Goal: Task Accomplishment & Management: Complete application form

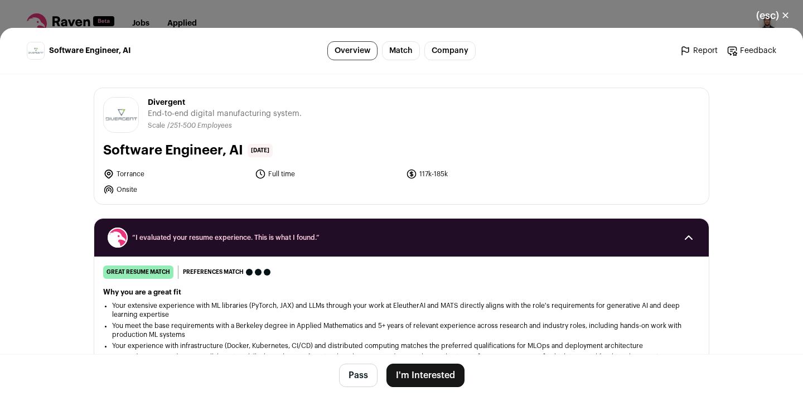
click at [255, 12] on div "(esc) ✕ Software Engineer, AI Overview Match Company Report Feedback Report Fee…" at bounding box center [401, 198] width 803 height 396
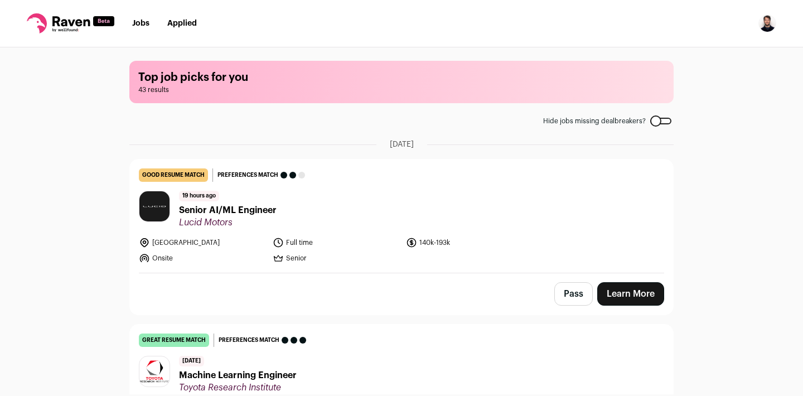
click at [138, 21] on link "Jobs" at bounding box center [140, 24] width 17 height 8
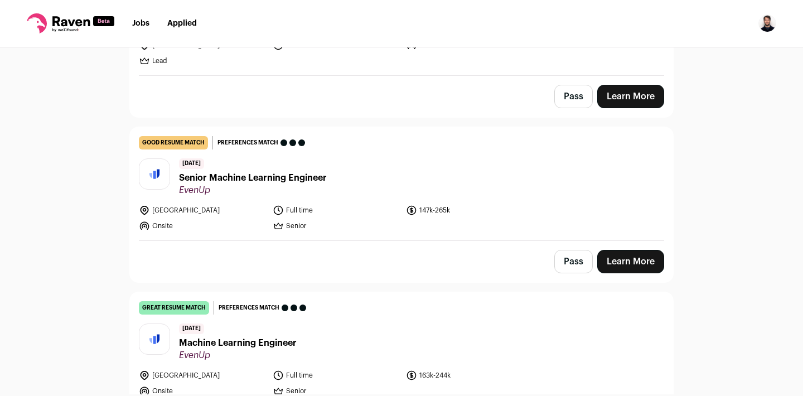
scroll to position [2855, 0]
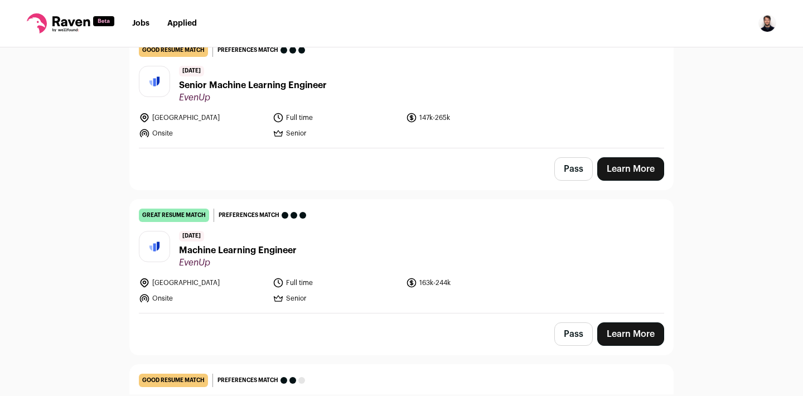
click at [152, 239] on img at bounding box center [154, 247] width 30 height 16
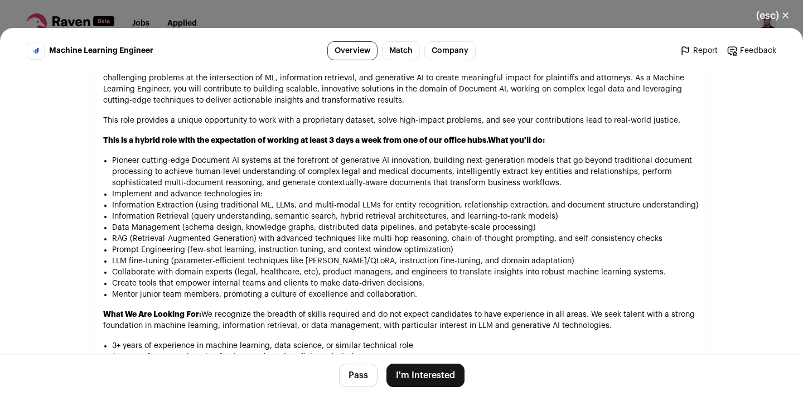
scroll to position [713, 0]
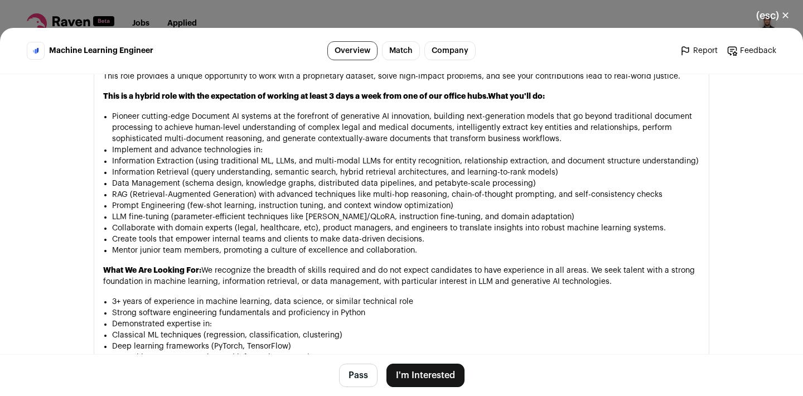
click at [190, 30] on header "Machine Learning Engineer Overview Match Company Report Feedback Report Feedback" at bounding box center [401, 51] width 803 height 46
click at [206, 1] on div "(esc) ✕ Machine Learning Engineer Overview Match Company Report Feedback Report…" at bounding box center [401, 198] width 803 height 396
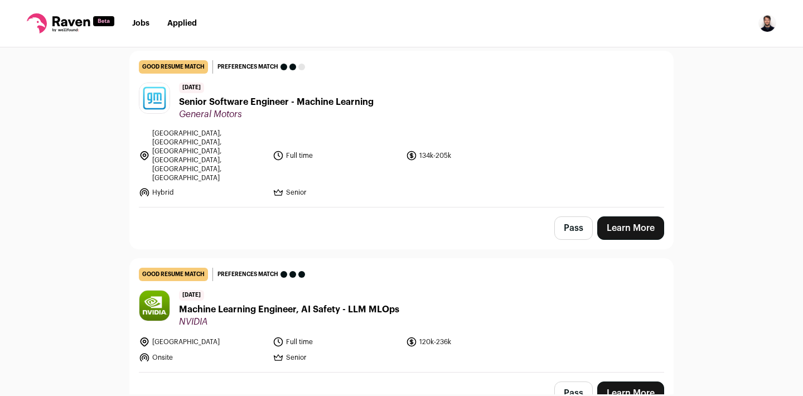
scroll to position [3194, 0]
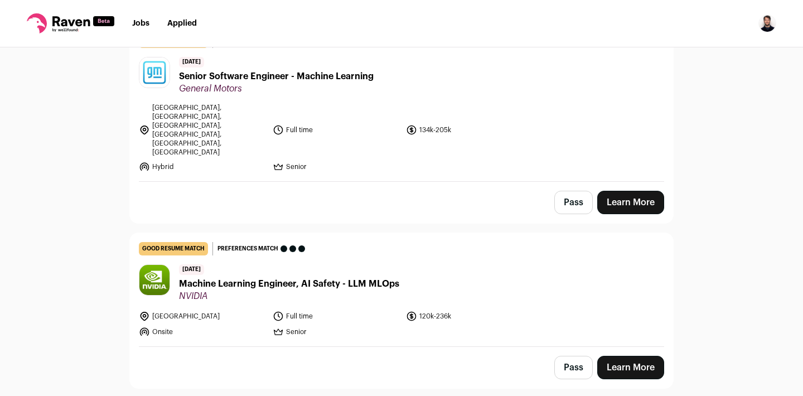
click at [314, 277] on span "Machine Learning Engineer, AI Safety - LLM MLOps" at bounding box center [289, 283] width 220 height 13
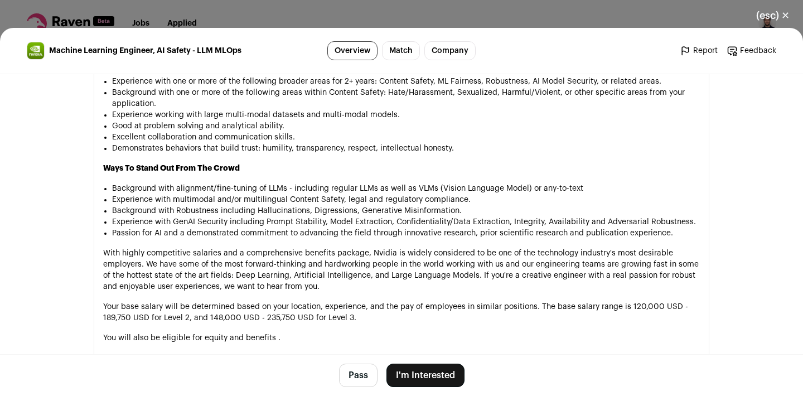
scroll to position [850, 0]
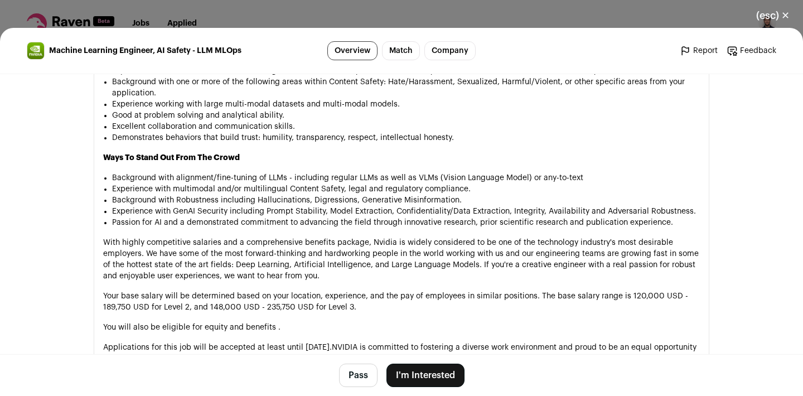
click at [433, 373] on button "I'm Interested" at bounding box center [425, 375] width 78 height 23
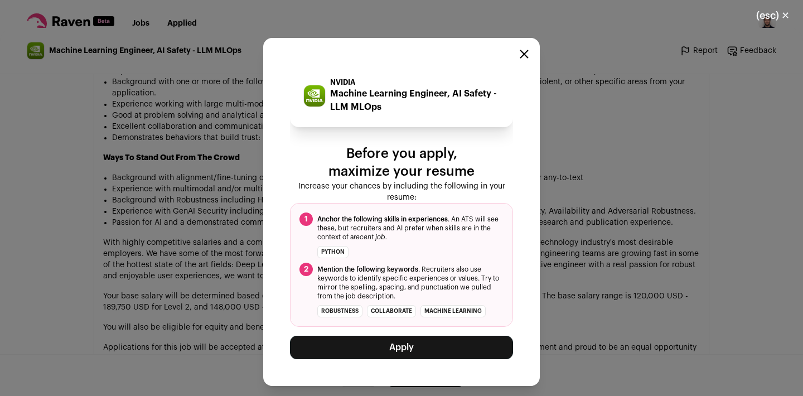
click at [418, 350] on button "Apply" at bounding box center [401, 347] width 223 height 23
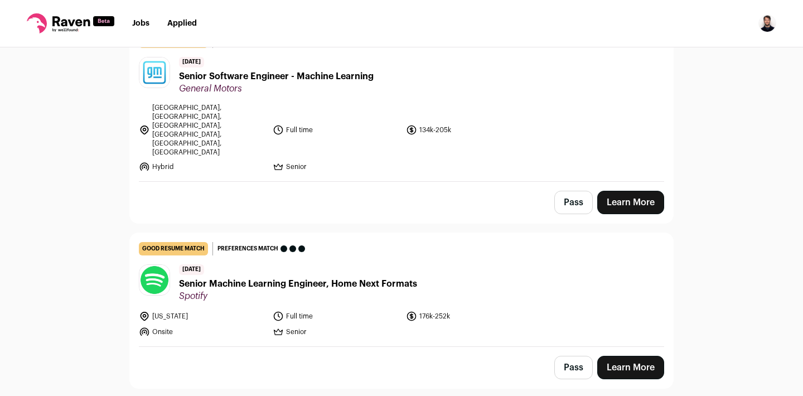
scroll to position [3351, 0]
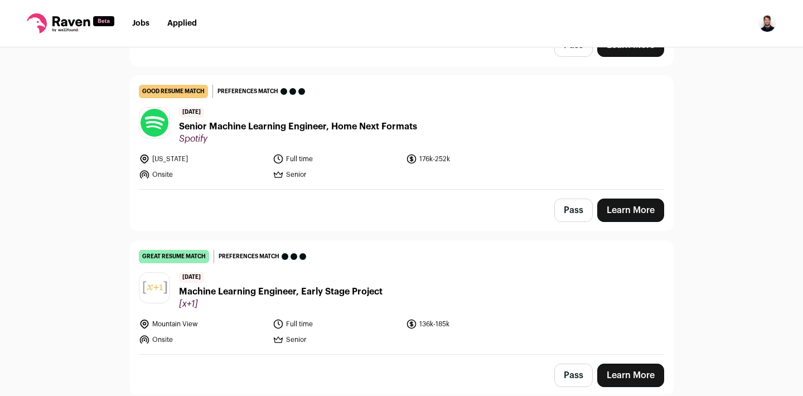
click at [358, 285] on span "Machine Learning Engineer, Early Stage Project" at bounding box center [281, 291] width 204 height 13
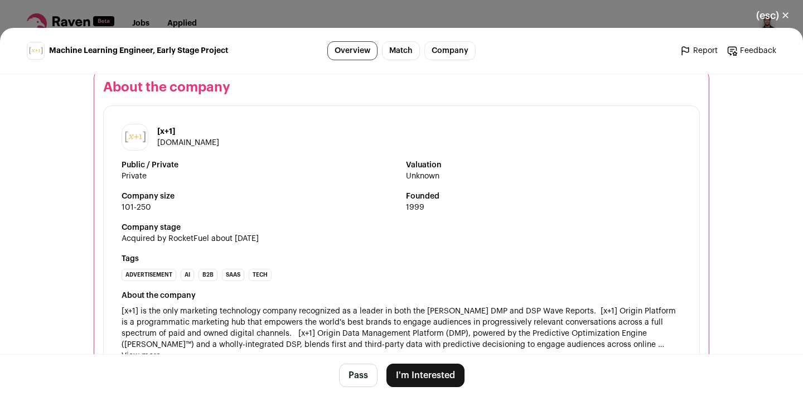
scroll to position [1207, 0]
